Goal: Transaction & Acquisition: Book appointment/travel/reservation

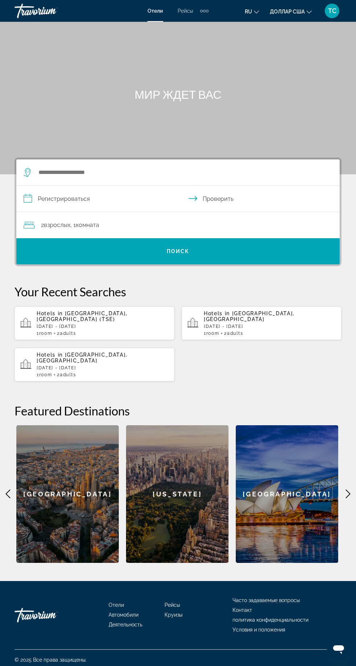
click at [161, 162] on div "Виджет поиска" at bounding box center [174, 172] width 301 height 26
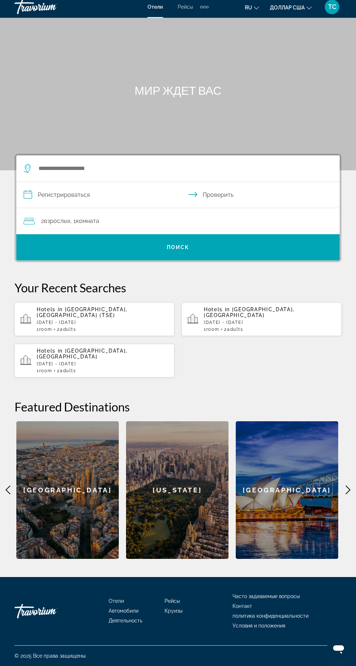
scroll to position [50, 0]
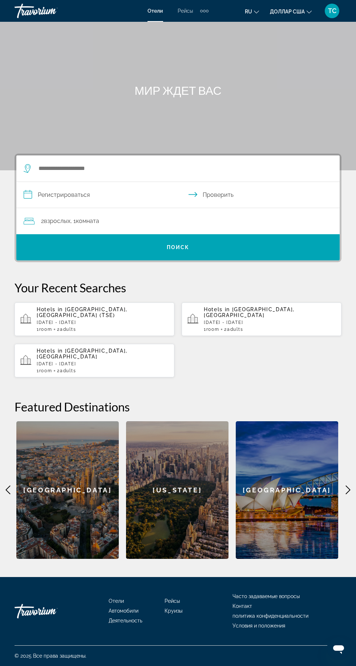
click at [185, 155] on div "Виджет поиска" at bounding box center [174, 168] width 301 height 26
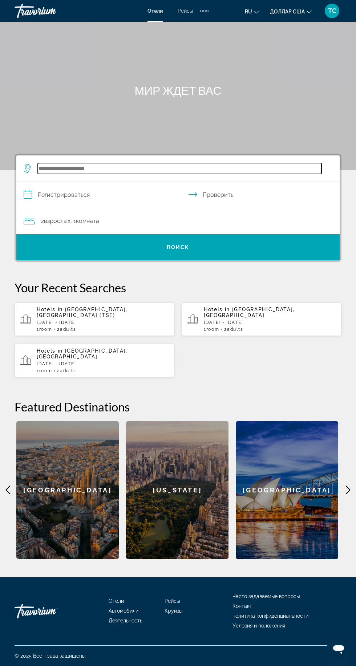
click at [160, 163] on input "Виджет поиска" at bounding box center [180, 168] width 284 height 11
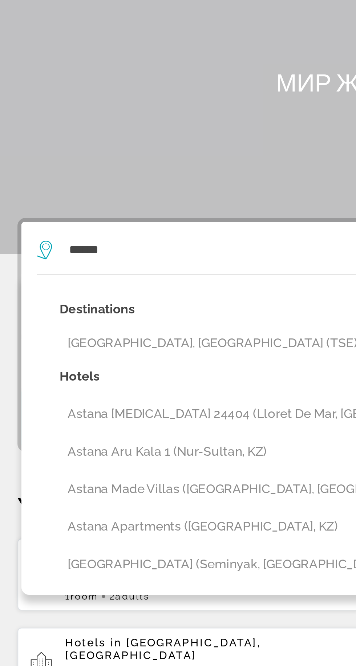
click at [123, 205] on button "[GEOGRAPHIC_DATA], [GEOGRAPHIC_DATA] (TSE)" at bounding box center [183, 212] width 298 height 14
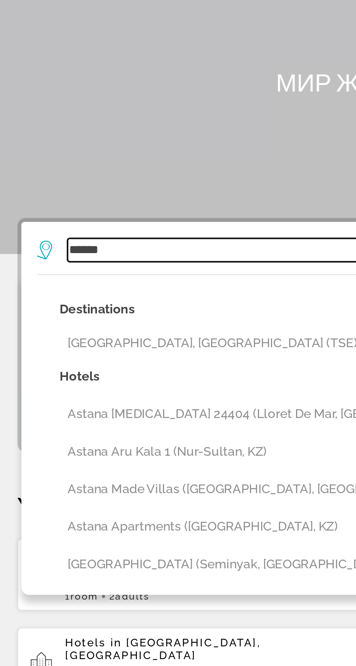
type input "**********"
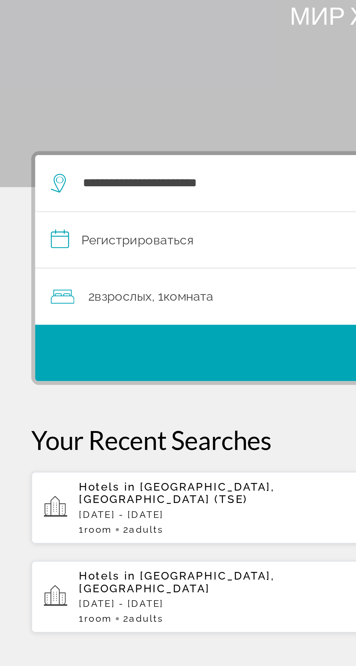
click at [93, 182] on input "**********" at bounding box center [179, 196] width 326 height 28
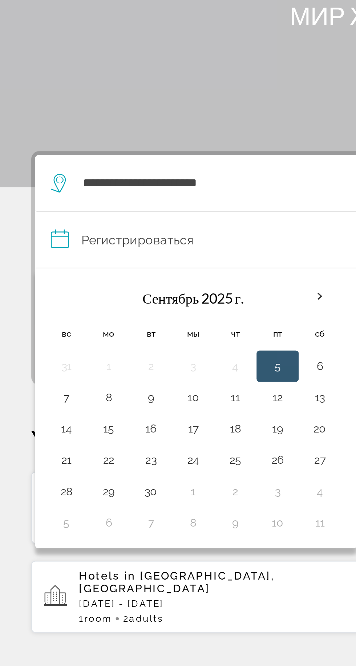
click at [28, 263] on button "7" at bounding box center [31, 268] width 12 height 10
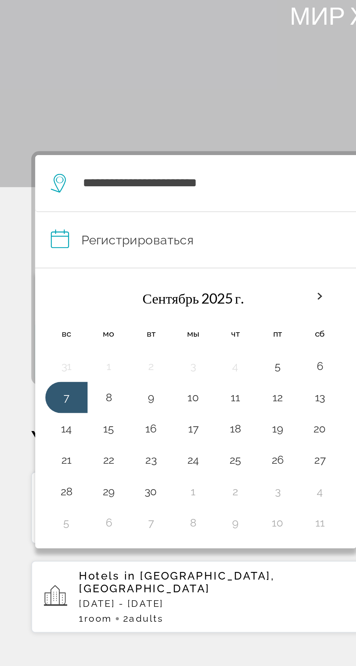
click at [50, 263] on button "8" at bounding box center [51, 268] width 12 height 10
type input "**********"
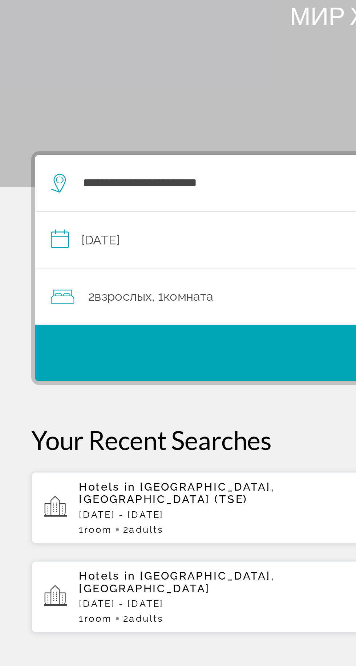
click at [142, 239] on span "Виджет поиска" at bounding box center [177, 247] width 323 height 17
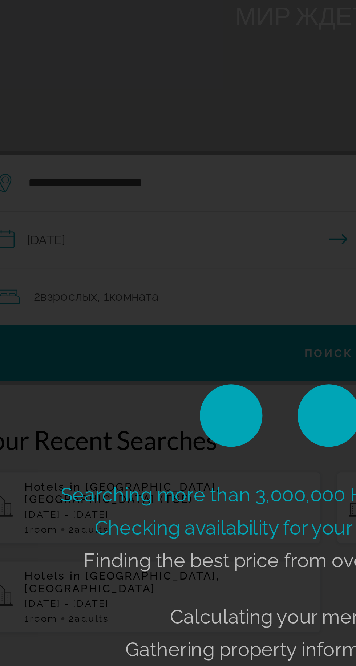
scroll to position [0, 0]
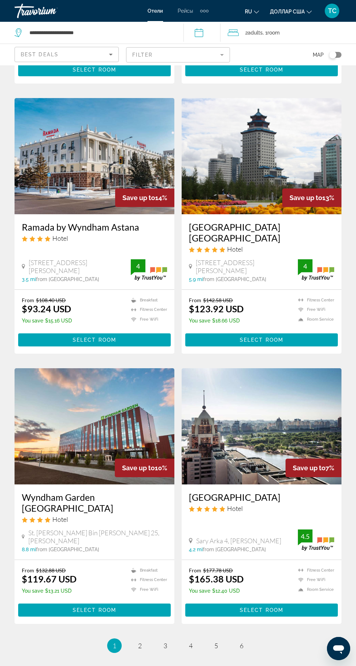
scroll to position [1055, 0]
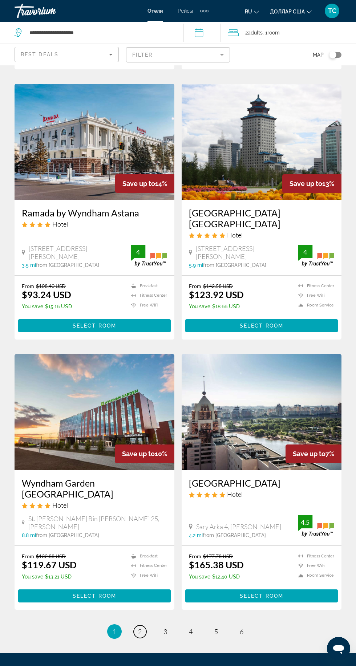
click at [140, 627] on span "2" at bounding box center [140, 631] width 4 height 8
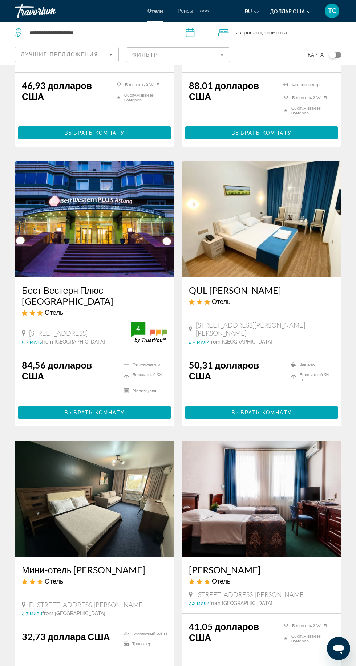
scroll to position [1093, 0]
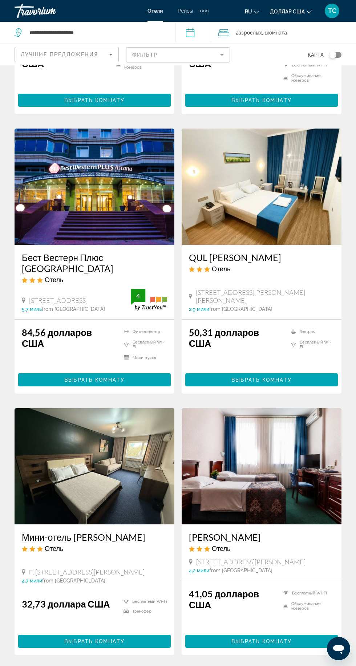
click at [113, 665] on font "1" at bounding box center [115, 677] width 4 height 8
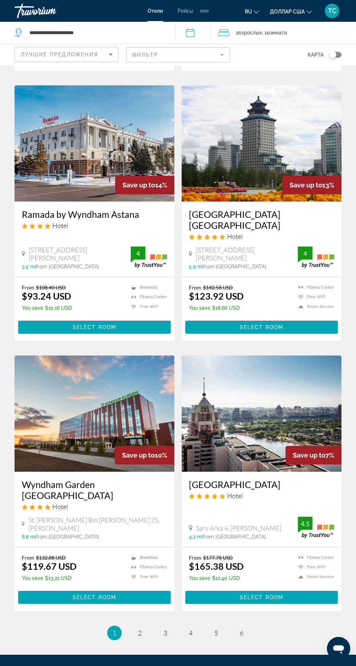
scroll to position [1055, 0]
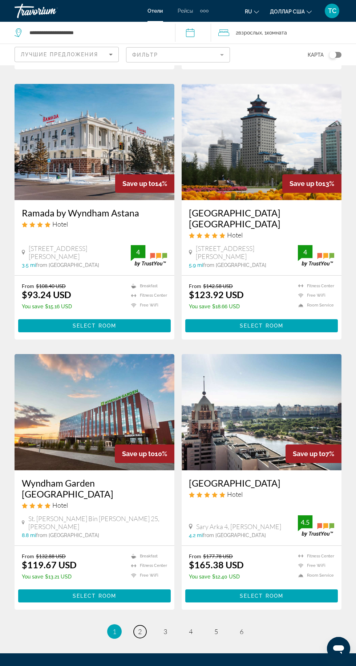
click at [140, 627] on span "2" at bounding box center [140, 631] width 4 height 8
